Goal: Task Accomplishment & Management: Manage account settings

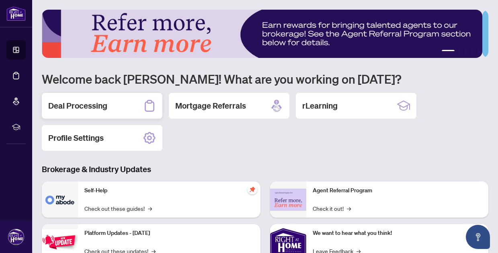
click at [95, 104] on h2 "Deal Processing" at bounding box center [77, 105] width 59 height 11
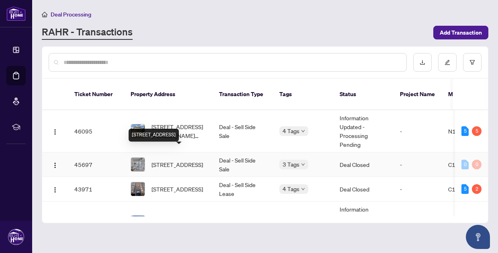
click at [181, 160] on span "[STREET_ADDRESS]" at bounding box center [176, 164] width 51 height 9
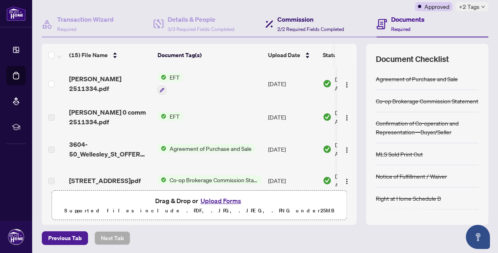
click at [287, 30] on span "2/2 Required Fields Completed" at bounding box center [310, 29] width 67 height 6
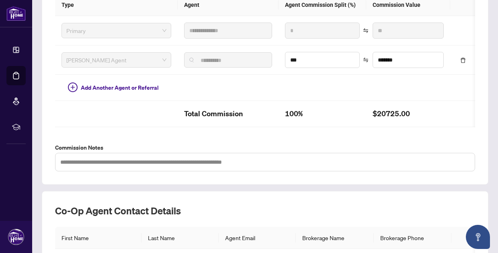
scroll to position [347, 0]
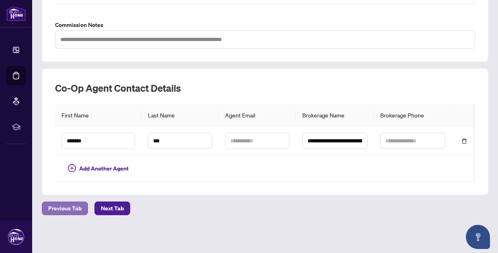
click at [63, 209] on span "Previous Tab" at bounding box center [64, 208] width 33 height 13
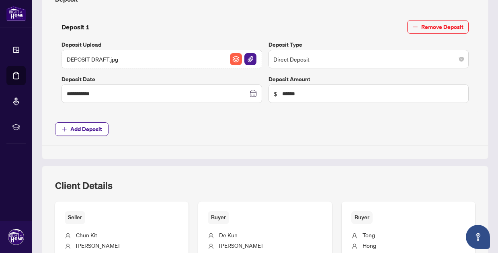
type input "**********"
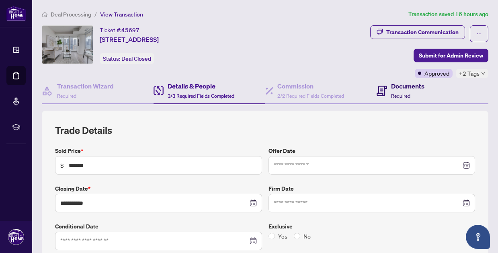
click at [376, 89] on icon at bounding box center [381, 91] width 10 height 10
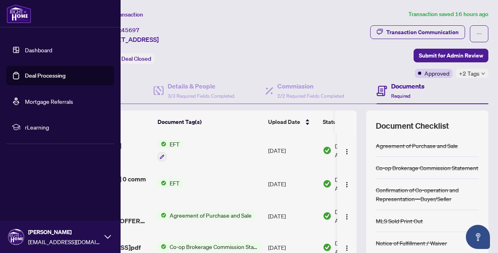
click at [31, 50] on link "Dashboard" at bounding box center [38, 49] width 27 height 7
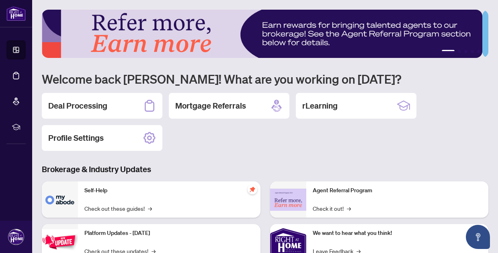
click at [388, 153] on div "1 2 3 4 5 Welcome back [PERSON_NAME]! What are you working on [DATE]? Deal Proc…" at bounding box center [265, 183] width 446 height 347
